Goal: Task Accomplishment & Management: Manage account settings

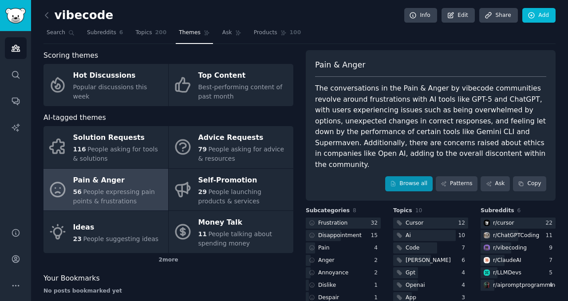
click at [414, 180] on div "Pain & Anger The conversations in the Pain & Anger by vibecode communities revo…" at bounding box center [431, 125] width 250 height 150
click at [412, 176] on link "Browse all" at bounding box center [408, 183] width 47 height 15
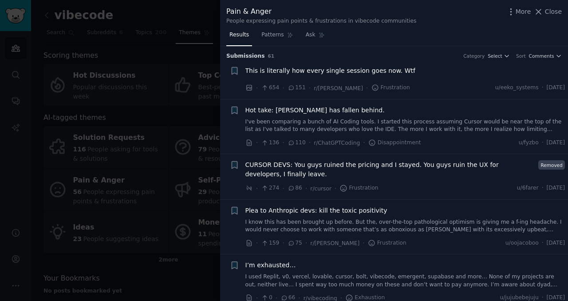
click at [214, 60] on div at bounding box center [284, 150] width 568 height 301
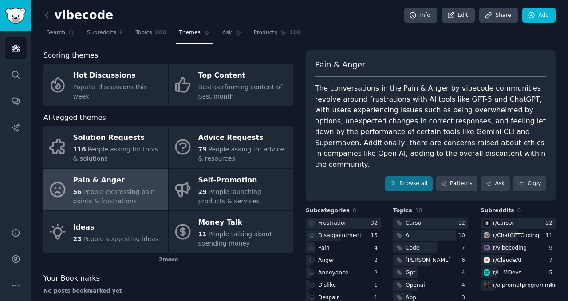
click at [54, 16] on h2 "vibecode" at bounding box center [78, 15] width 70 height 14
click at [49, 16] on icon at bounding box center [46, 15] width 9 height 9
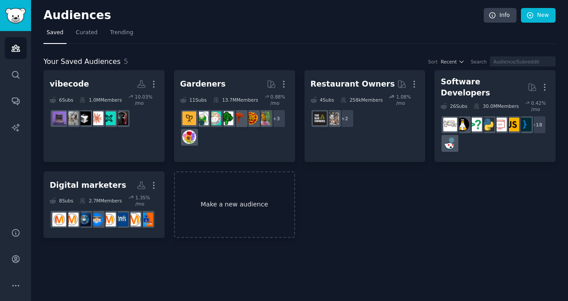
click at [243, 198] on link "Make a new audience" at bounding box center [234, 204] width 121 height 67
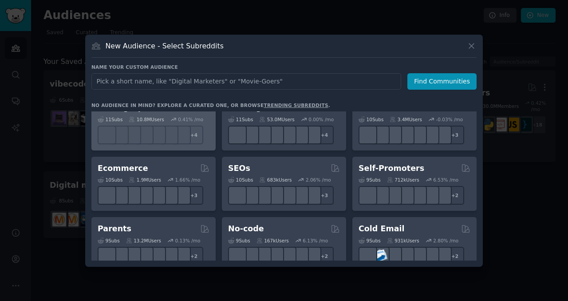
scroll to position [319, 0]
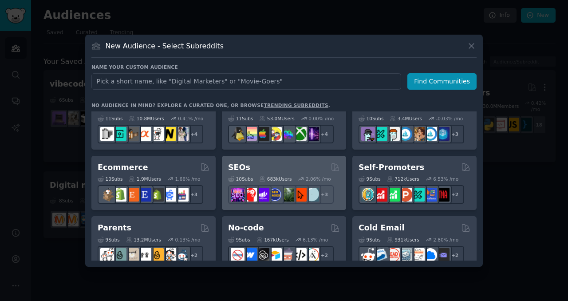
click at [270, 166] on div "SEOs" at bounding box center [284, 167] width 112 height 11
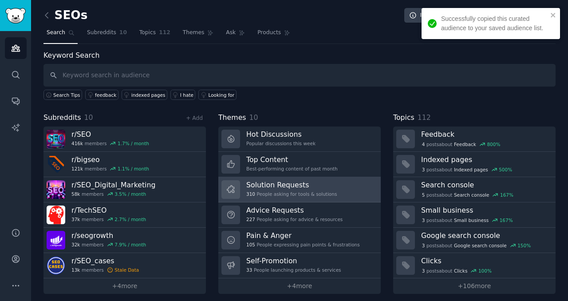
click at [267, 190] on div "Solution Requests 310 People asking for tools & solutions" at bounding box center [291, 189] width 90 height 19
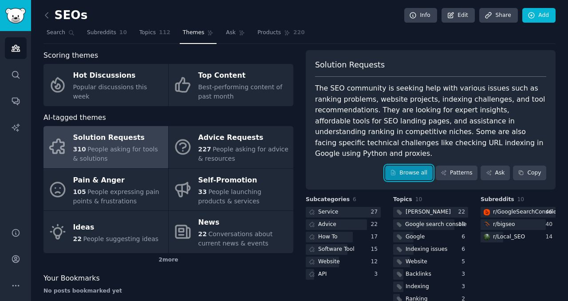
click at [413, 165] on link "Browse all" at bounding box center [408, 172] width 47 height 15
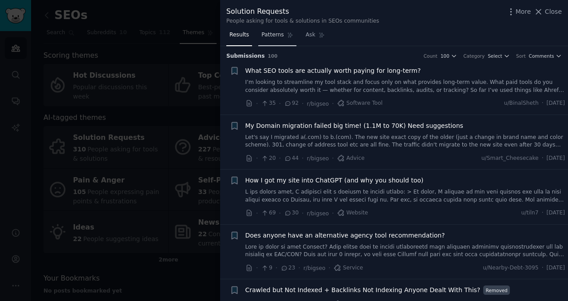
click at [270, 39] on link "Patterns" at bounding box center [277, 37] width 38 height 18
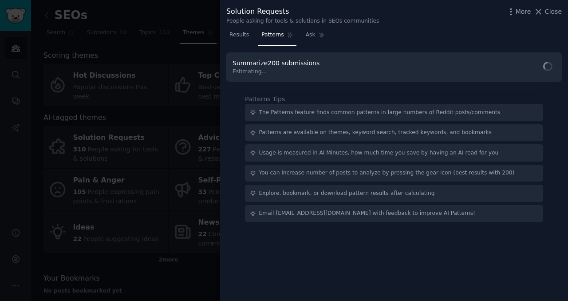
click at [330, 64] on div "Summarize 200 submissions Estimating..." at bounding box center [393, 67] width 335 height 30
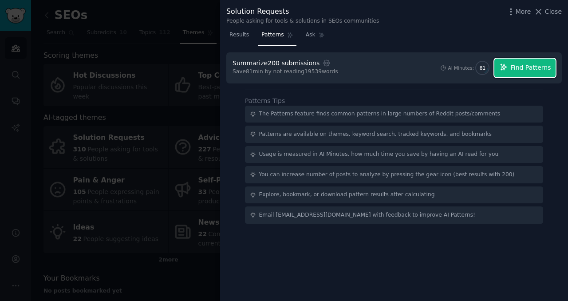
click at [503, 67] on icon "button" at bounding box center [503, 67] width 6 height 6
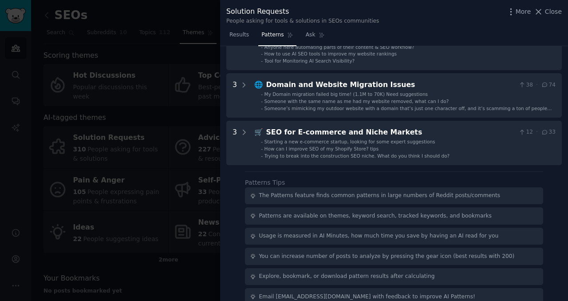
scroll to position [310, 0]
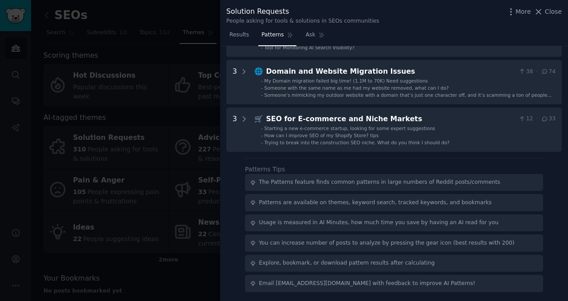
click at [184, 126] on div at bounding box center [284, 150] width 568 height 301
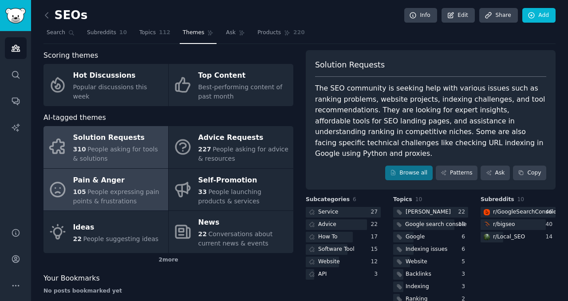
click at [116, 175] on div "Pain & Anger" at bounding box center [118, 180] width 90 height 14
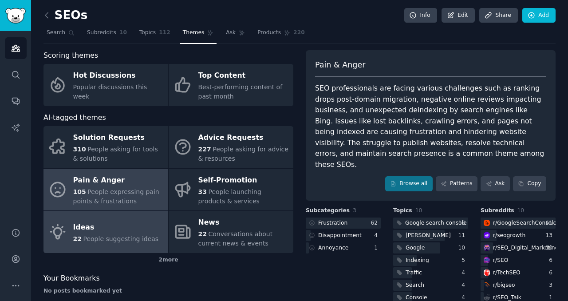
click at [119, 225] on div "Ideas" at bounding box center [116, 227] width 86 height 14
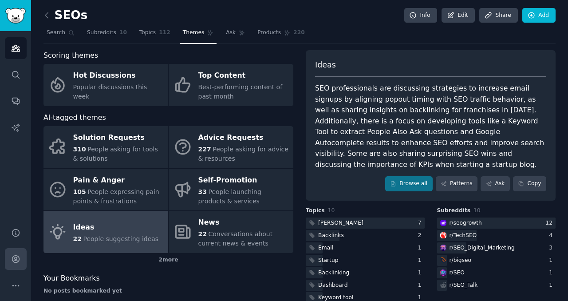
click at [10, 248] on link "Account" at bounding box center [16, 259] width 22 height 22
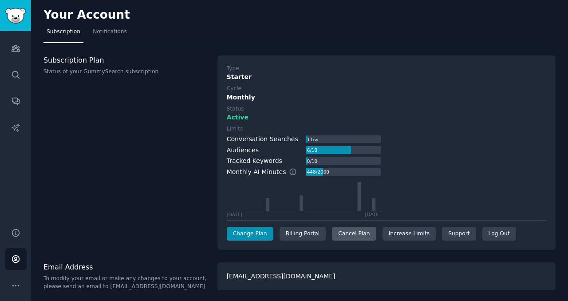
click at [333, 235] on div "Cancel Plan" at bounding box center [354, 234] width 44 height 14
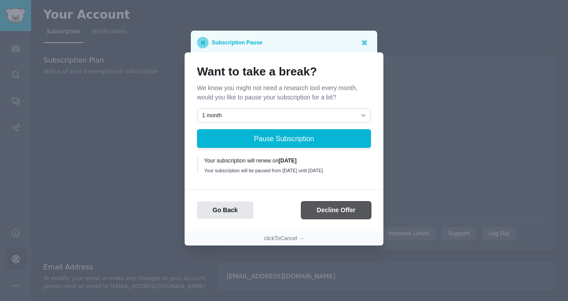
click at [312, 217] on button "Decline Offer" at bounding box center [336, 209] width 70 height 17
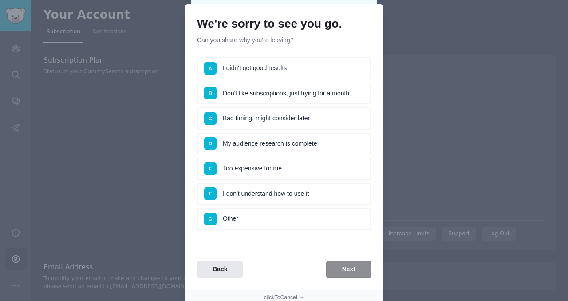
scroll to position [28, 0]
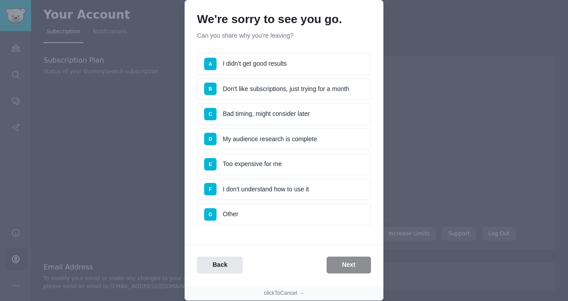
click at [305, 86] on li "B Don't like subscriptions, just trying for a month" at bounding box center [284, 89] width 174 height 22
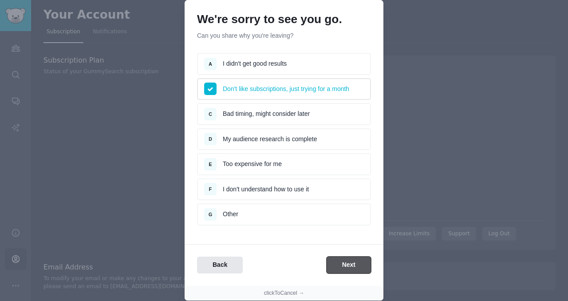
click at [326, 261] on button "Next" at bounding box center [348, 264] width 44 height 17
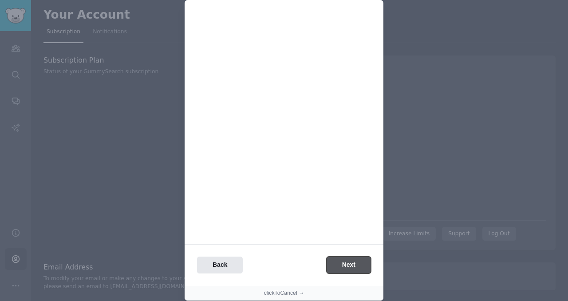
scroll to position [0, 0]
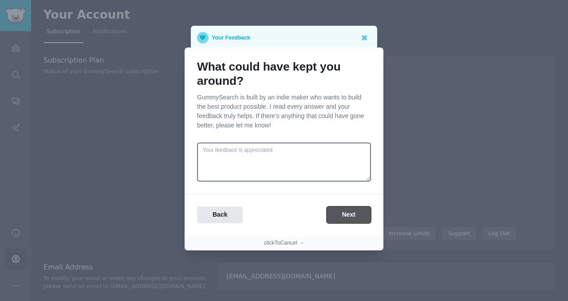
click at [337, 215] on button "Next" at bounding box center [348, 214] width 44 height 17
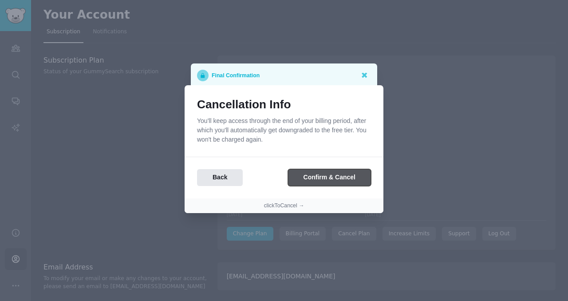
click at [326, 176] on button "Confirm & Cancel" at bounding box center [329, 177] width 83 height 17
